Goal: Task Accomplishment & Management: Manage account settings

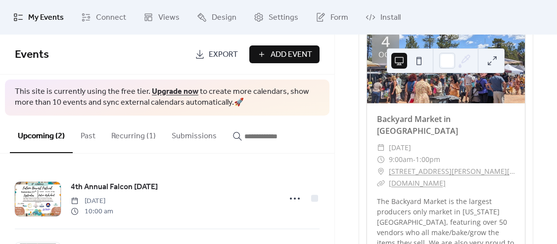
scroll to position [1008, 0]
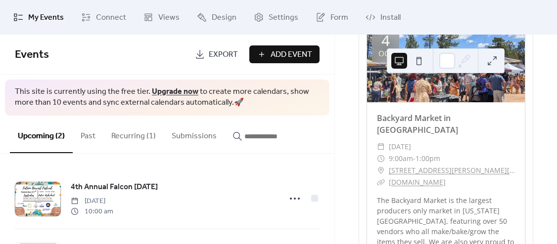
click at [132, 134] on button "Recurring (1)" at bounding box center [133, 134] width 60 height 37
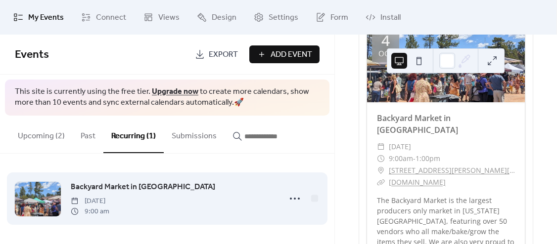
scroll to position [0, 0]
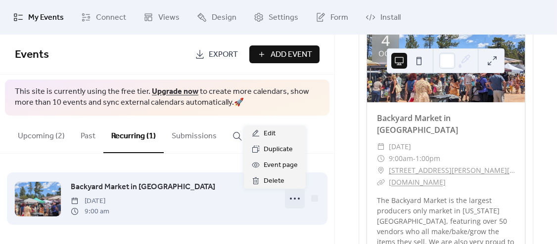
click at [297, 197] on icon at bounding box center [295, 199] width 16 height 16
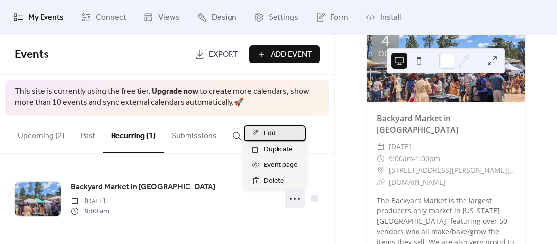
click at [272, 134] on span "Edit" at bounding box center [270, 134] width 12 height 12
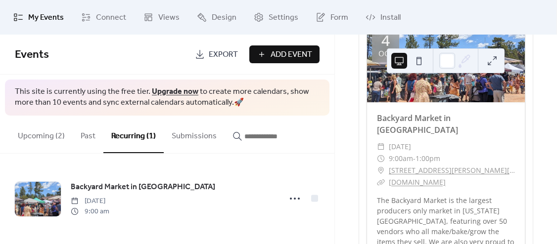
click at [40, 134] on button "Upcoming (2)" at bounding box center [41, 134] width 63 height 37
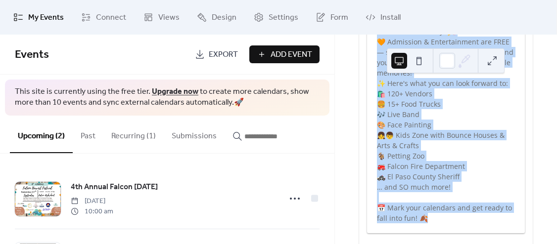
scroll to position [807, 0]
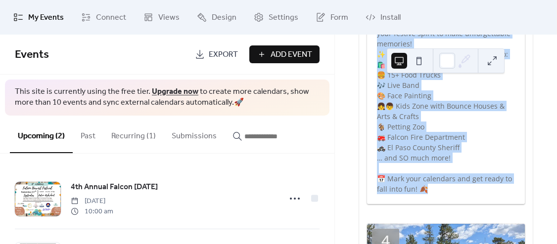
drag, startPoint x: 377, startPoint y: 134, endPoint x: 470, endPoint y: 167, distance: 97.9
click at [470, 167] on div "4th Annual Falcon [DATE] ​ [DATE] ​ 10:00am - 2:00pm ​ [STREET_ADDRESS][PERSON_…" at bounding box center [446, 34] width 158 height 342
copy div "🎃🍁 Welcome to the 4th Annual Falcon [DATE]! 🍁🎃 It’s that time of year again! Jo…"
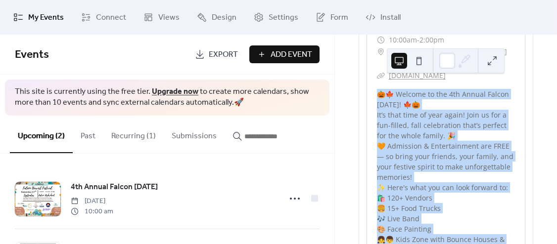
scroll to position [615, 0]
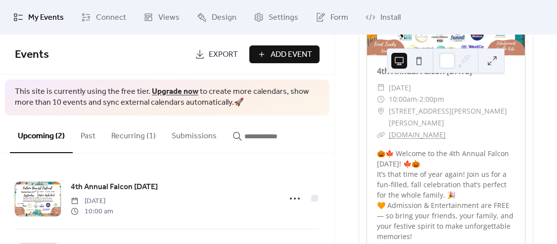
click at [466, 114] on div "4th Annual Falcon [DATE] ​ [DATE] ​ 10:00am - 2:00pm ​ [STREET_ADDRESS][PERSON_…" at bounding box center [446, 226] width 158 height 342
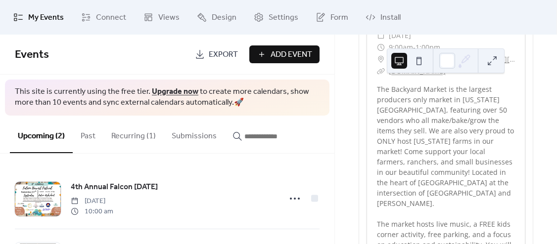
scroll to position [1201, 0]
